Goal: Task Accomplishment & Management: Use online tool/utility

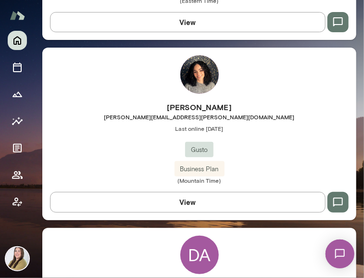
scroll to position [1441, 0]
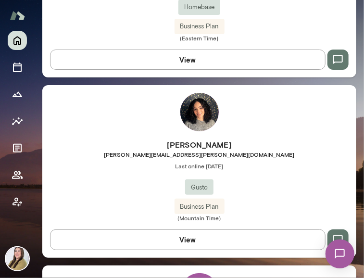
click at [197, 115] on img at bounding box center [199, 112] width 38 height 38
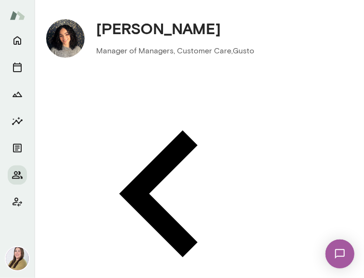
click at [172, 8] on div at bounding box center [182, 8] width 364 height 0
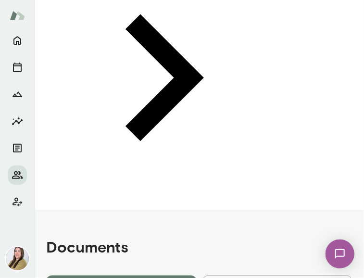
scroll to position [432, 0]
